Goal: Check status

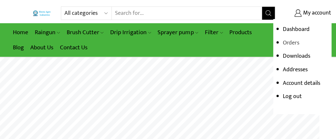
click at [292, 43] on link "Orders" at bounding box center [291, 43] width 16 height 10
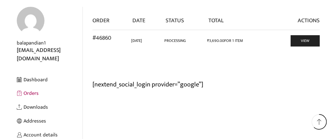
scroll to position [67, 0]
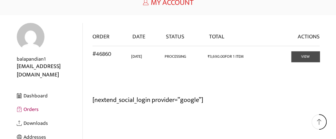
click at [304, 58] on link "View" at bounding box center [305, 56] width 28 height 11
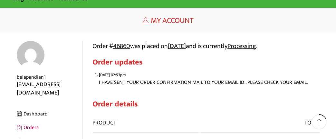
scroll to position [47, 0]
